Goal: Navigation & Orientation: Find specific page/section

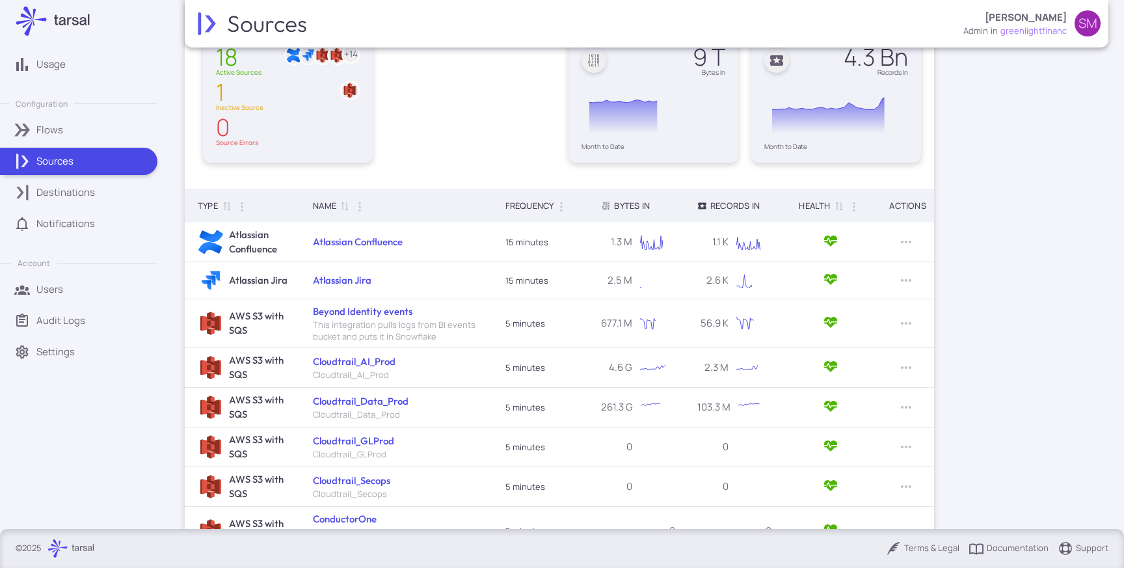
scroll to position [274, 0]
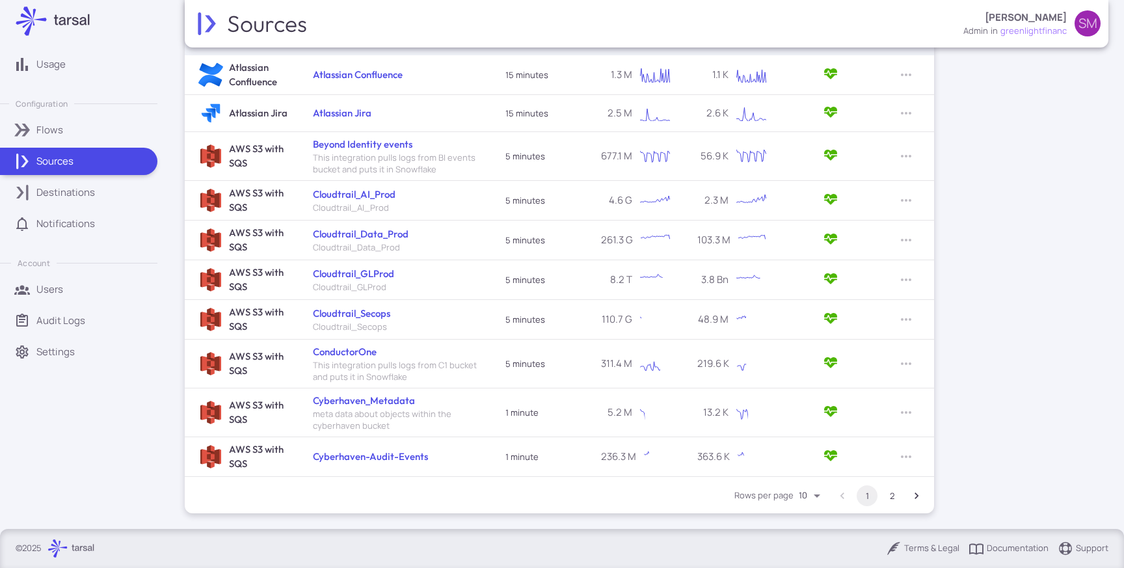
click at [809, 489] on body "Usage Configuration Flows Sources Destinations Notifications Account Users Audi…" at bounding box center [562, 284] width 1124 height 568
click at [805, 515] on li "50" at bounding box center [812, 519] width 36 height 22
type input "**"
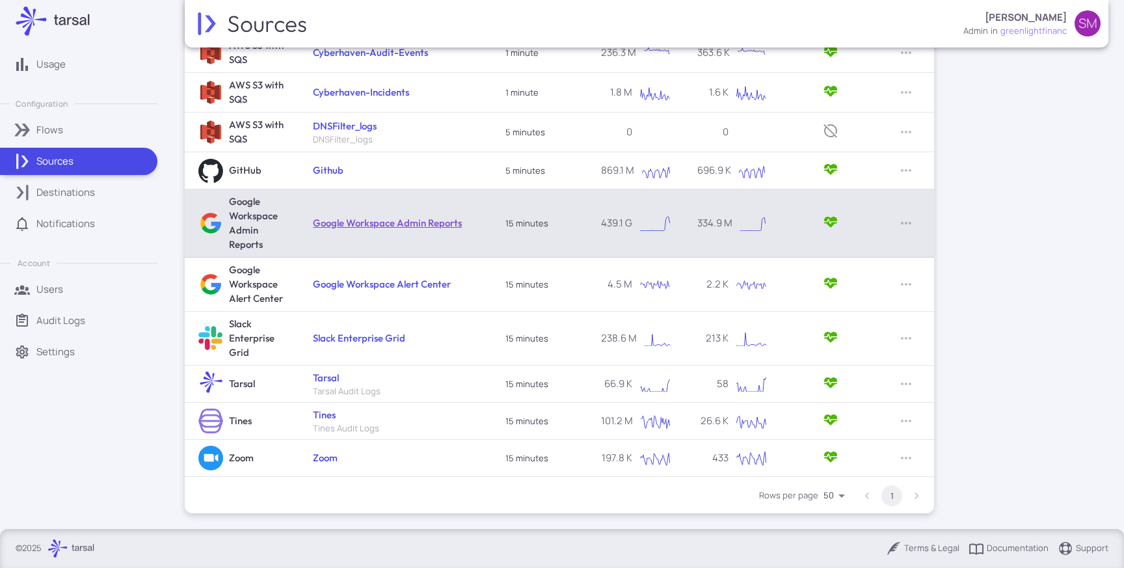
click at [401, 224] on link "Google Workspace Admin Reports" at bounding box center [387, 223] width 149 height 12
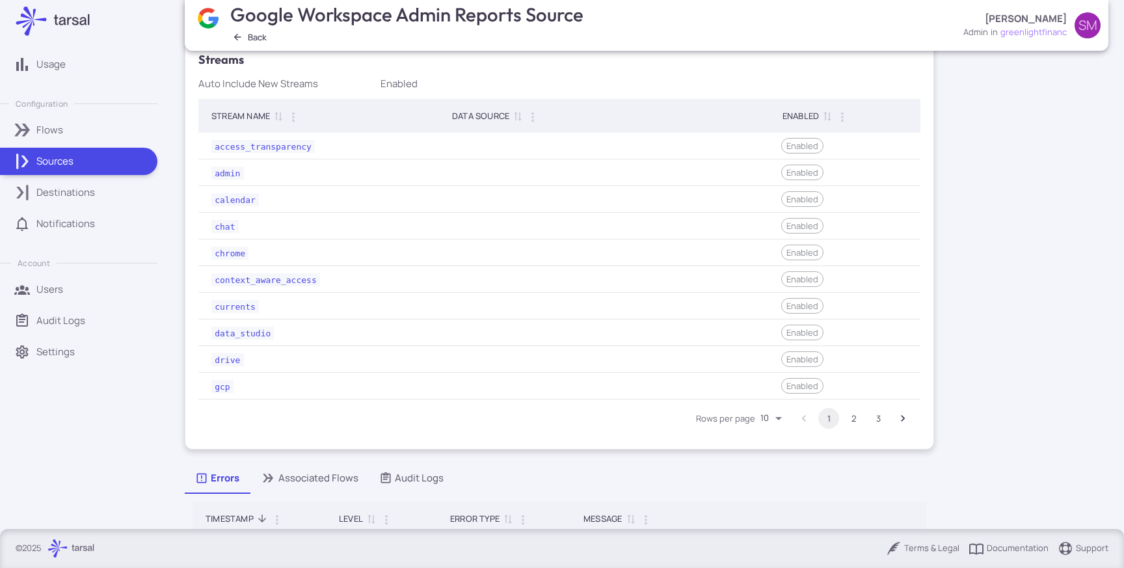
scroll to position [369, 0]
click at [768, 409] on body "Usage Configuration Flows Sources Destinations Notifications Account Users Audi…" at bounding box center [562, 284] width 1124 height 568
click at [769, 487] on li "25" at bounding box center [773, 486] width 36 height 22
type input "**"
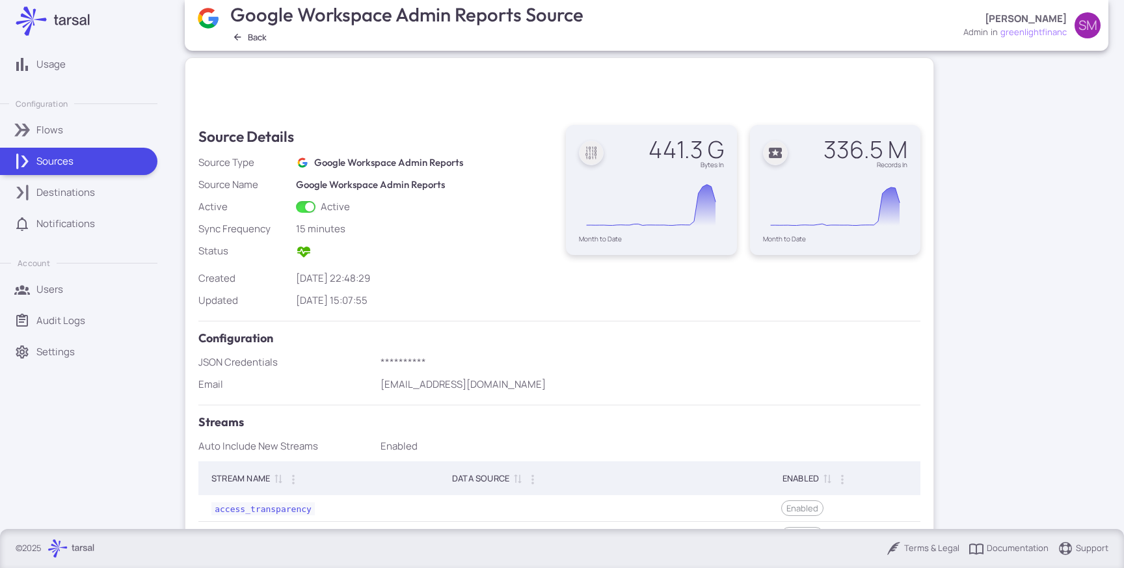
scroll to position [0, 0]
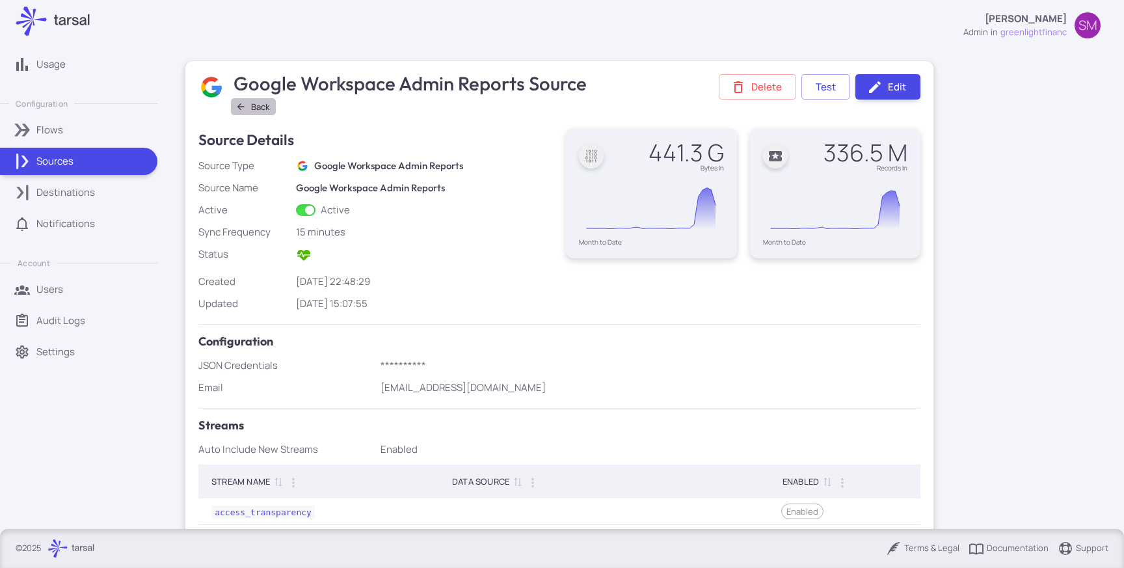
click at [257, 108] on button "Back" at bounding box center [253, 106] width 45 height 17
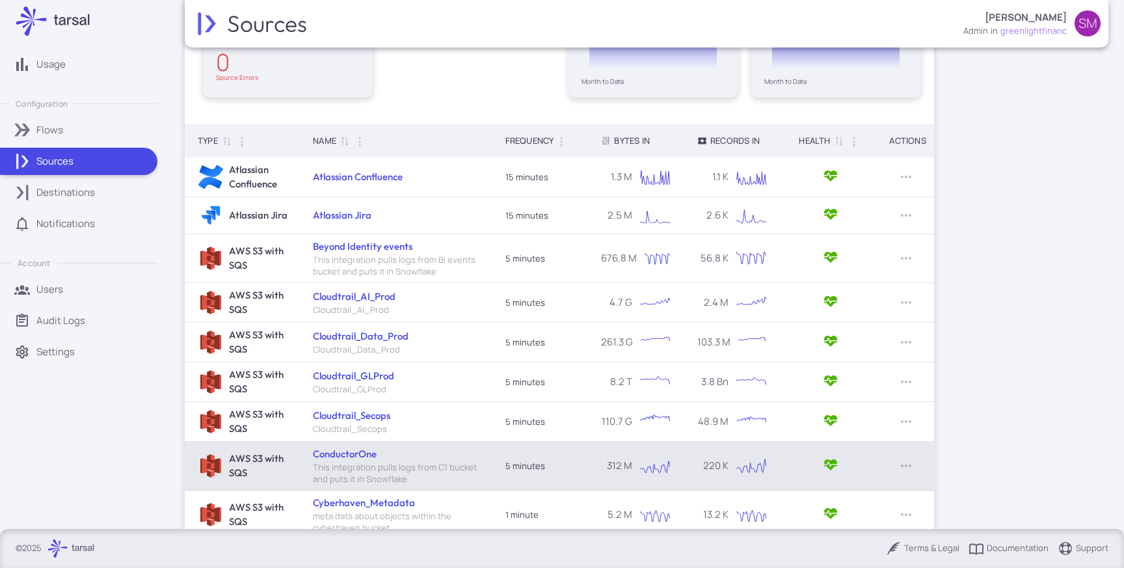
scroll to position [274, 0]
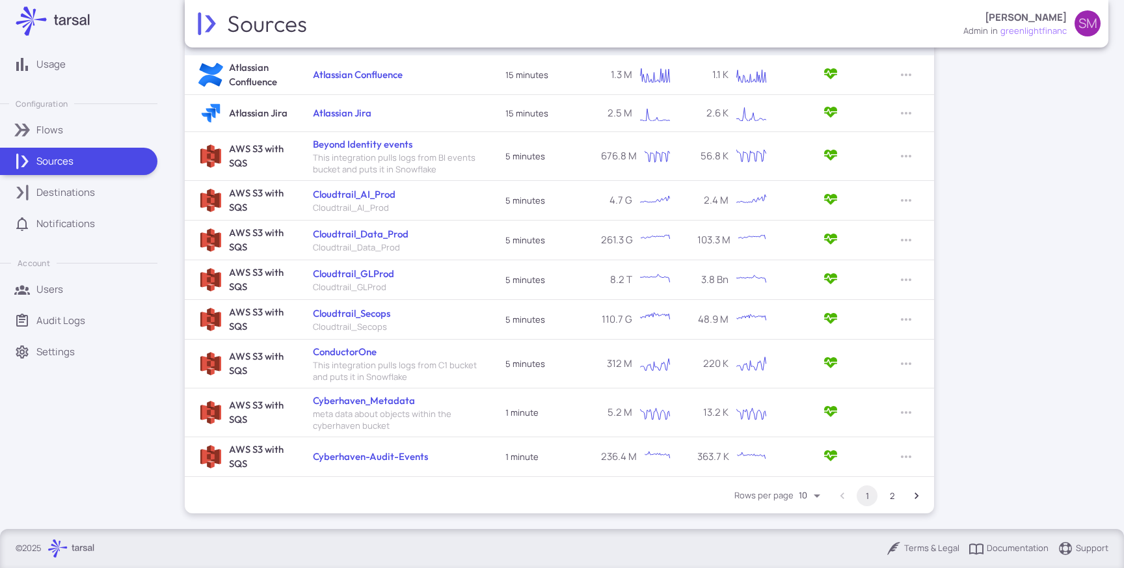
click at [818, 496] on body "Usage Configuration Flows Sources Destinations Notifications Account Users Audi…" at bounding box center [562, 284] width 1124 height 568
click at [811, 523] on li "50" at bounding box center [812, 519] width 36 height 22
type input "**"
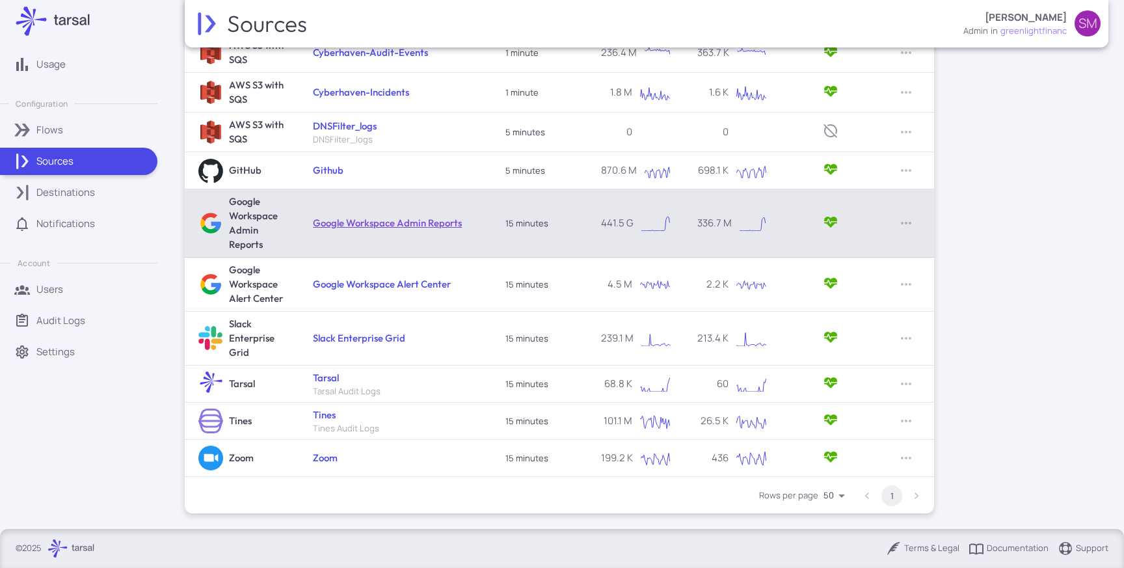
click at [380, 222] on link "Google Workspace Admin Reports" at bounding box center [387, 223] width 149 height 12
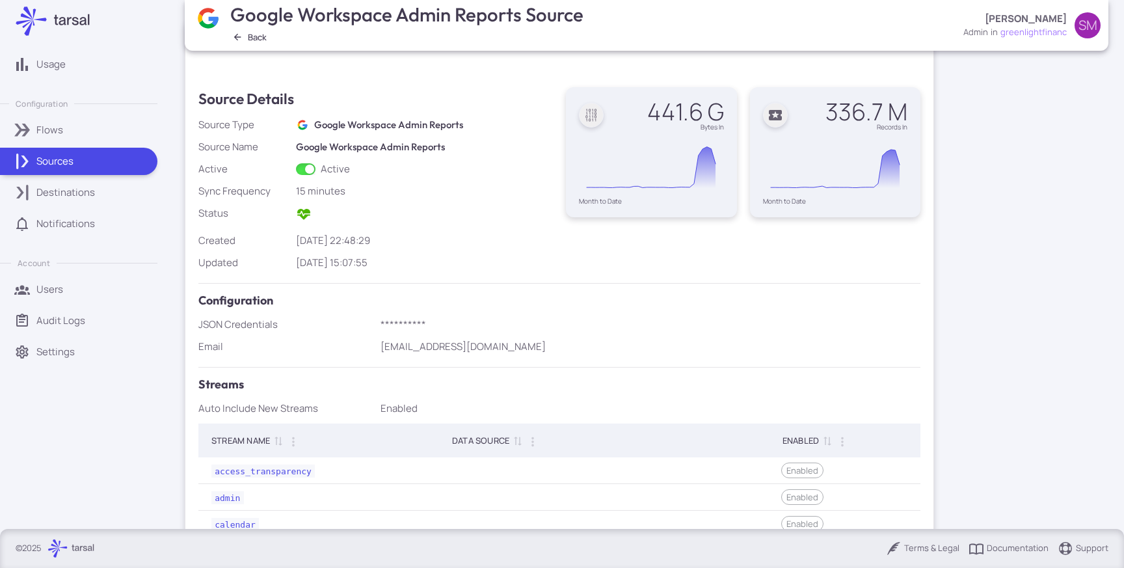
scroll to position [42, 0]
click at [250, 41] on button "Back" at bounding box center [250, 37] width 45 height 17
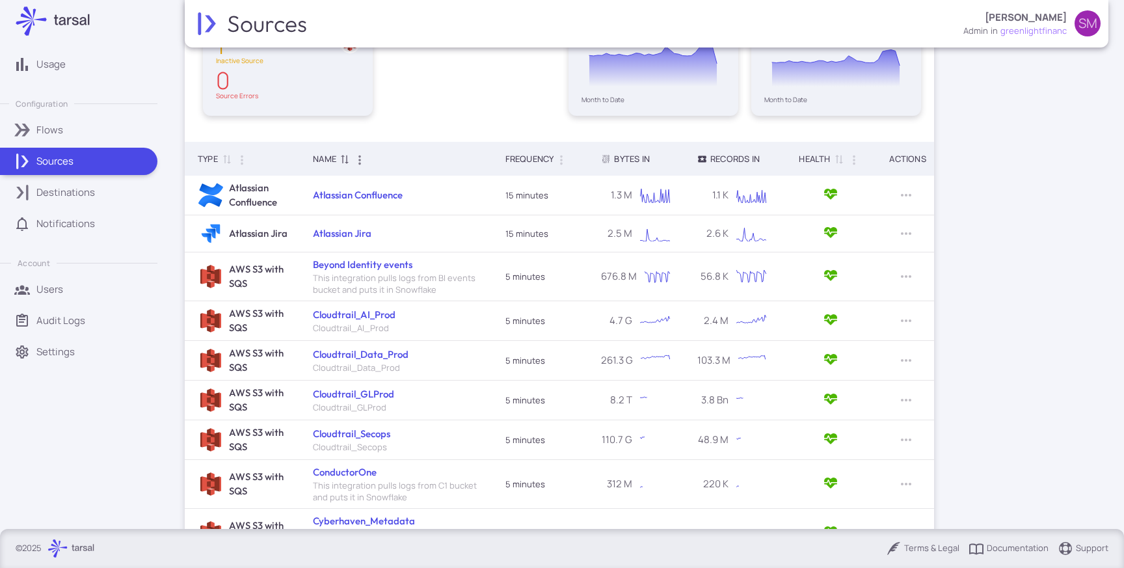
scroll to position [274, 0]
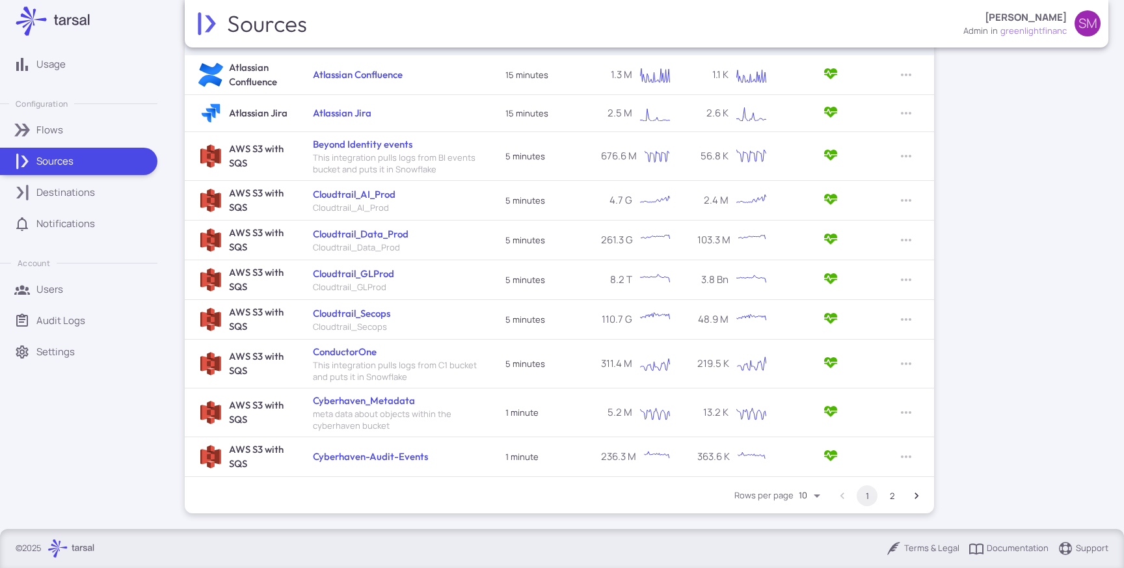
click at [811, 495] on body "Usage Configuration Flows Sources Destinations Notifications Account Users Audi…" at bounding box center [562, 284] width 1124 height 568
click at [807, 526] on li "50" at bounding box center [812, 519] width 36 height 22
type input "**"
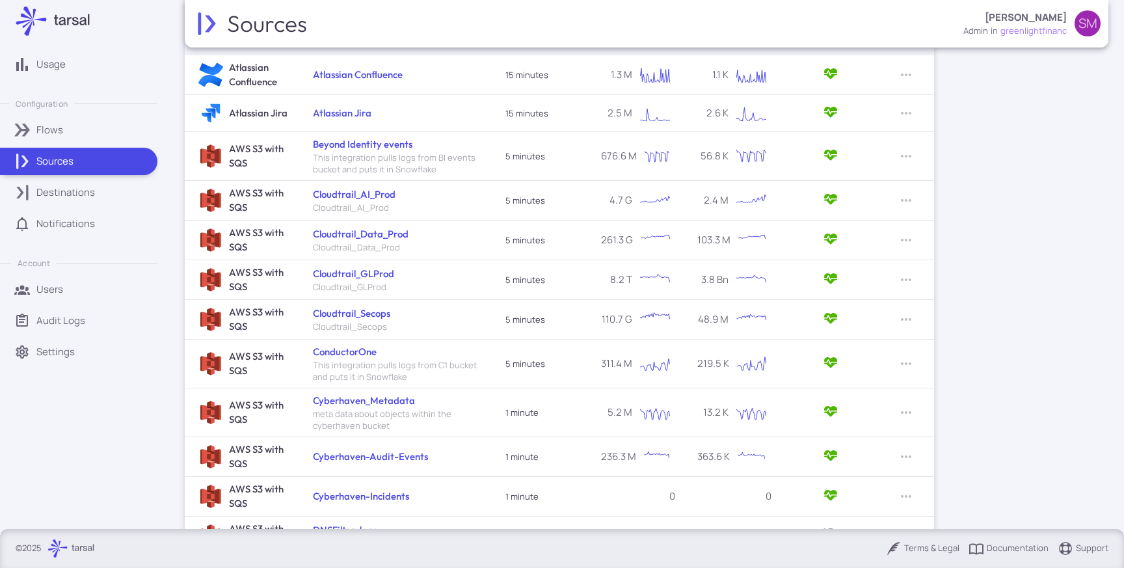
scroll to position [678, 0]
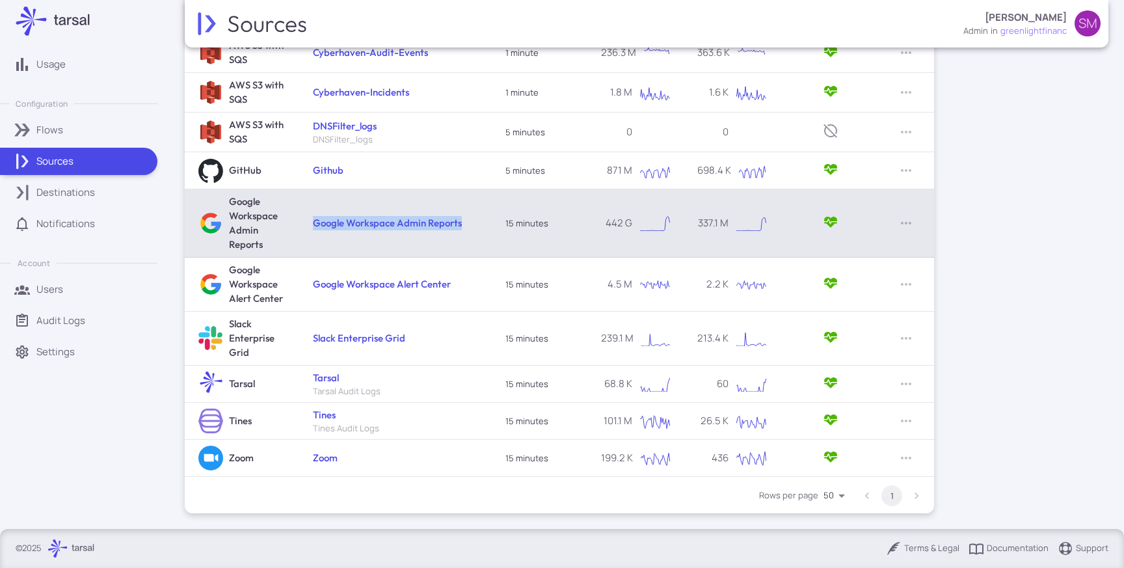
drag, startPoint x: 470, startPoint y: 221, endPoint x: 311, endPoint y: 221, distance: 158.7
click at [311, 221] on td "Google Workspace Admin Reports" at bounding box center [396, 223] width 192 height 68
copy link "Google Workspace Admin Reports"
